Goal: Information Seeking & Learning: Learn about a topic

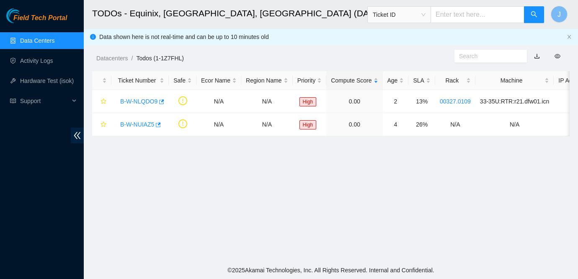
scroll to position [121, 0]
click at [25, 202] on div "Field Tech Portal Data Centers Activity Logs Hardware Test (isok) Support" at bounding box center [42, 143] width 84 height 270
click at [141, 103] on link "B-W-NLQDO9" at bounding box center [138, 101] width 37 height 7
click at [136, 101] on link "B-W-NLQDO9" at bounding box center [138, 101] width 37 height 7
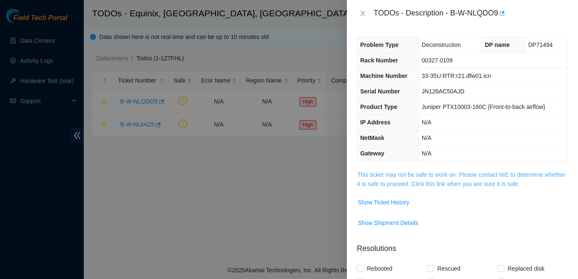
click at [463, 175] on link "This ticket may not be safe to work on. Please contact NIE to determine whether…" at bounding box center [461, 179] width 208 height 16
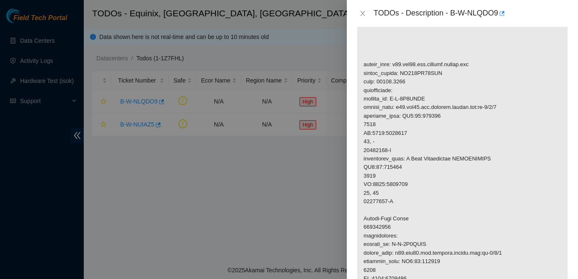
scroll to position [185, 0]
click at [7, 175] on div at bounding box center [289, 139] width 578 height 279
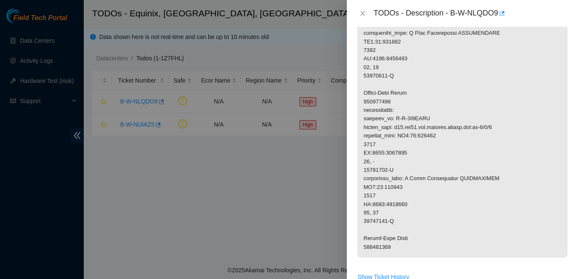
scroll to position [454, 0]
